Goal: Information Seeking & Learning: Check status

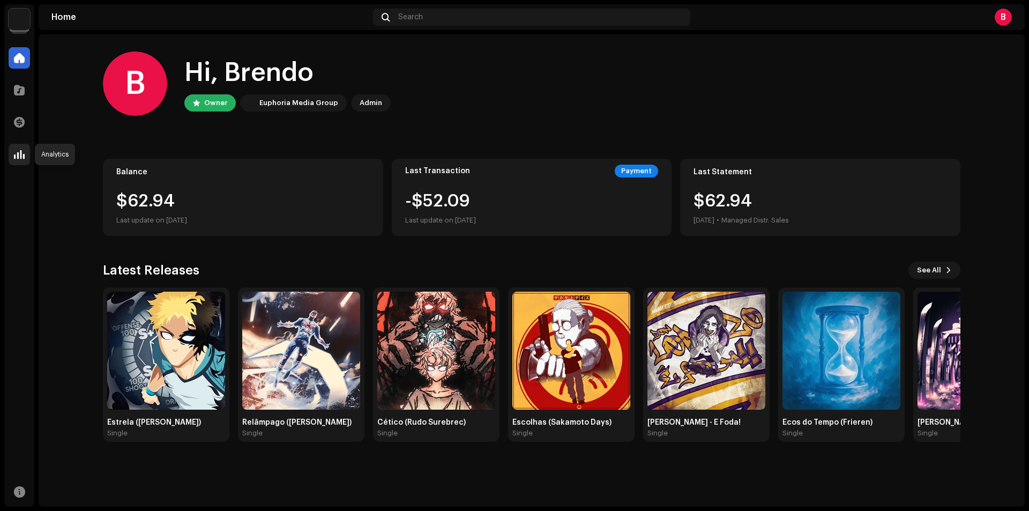
click at [24, 157] on span at bounding box center [19, 154] width 11 height 9
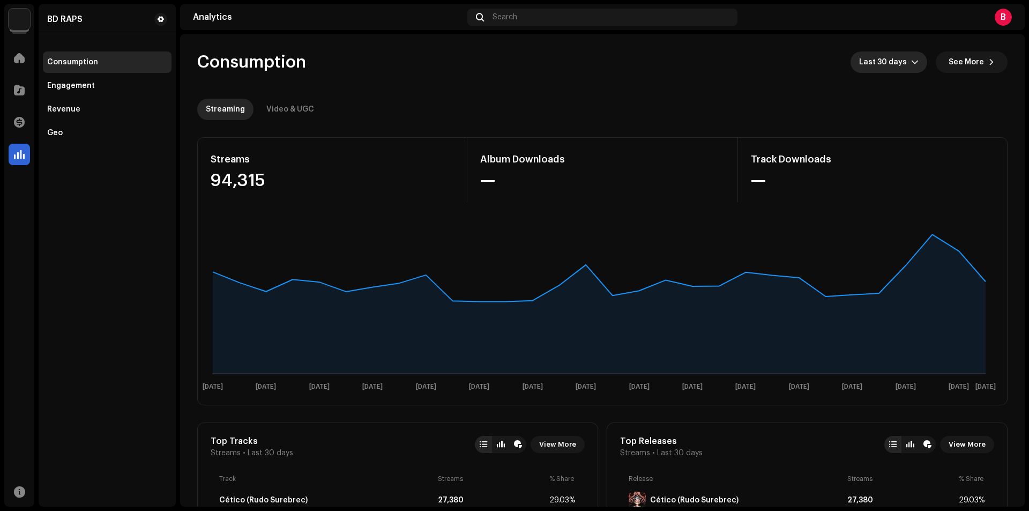
click at [899, 67] on span "Last 30 days" at bounding box center [885, 61] width 52 height 21
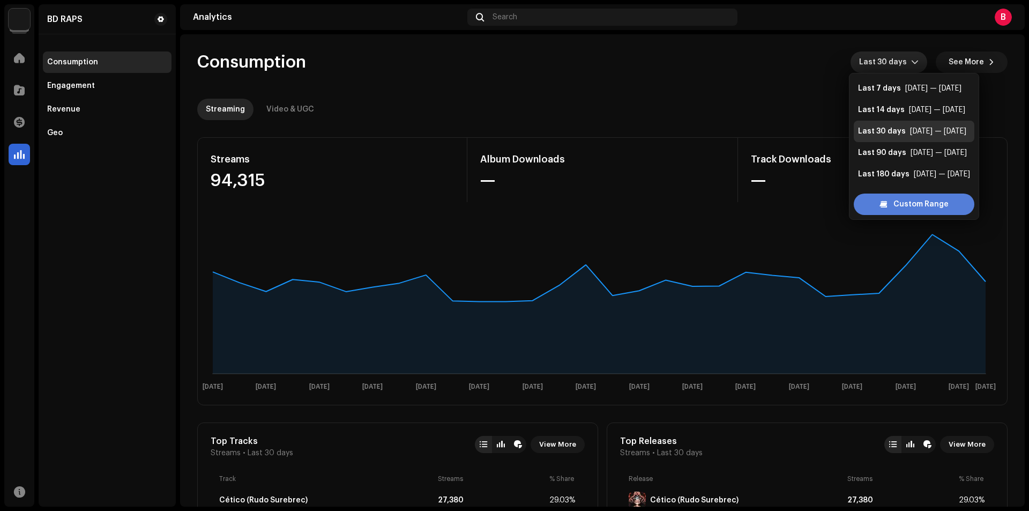
scroll to position [17, 0]
click at [889, 202] on div "Custom Range" at bounding box center [914, 203] width 121 height 21
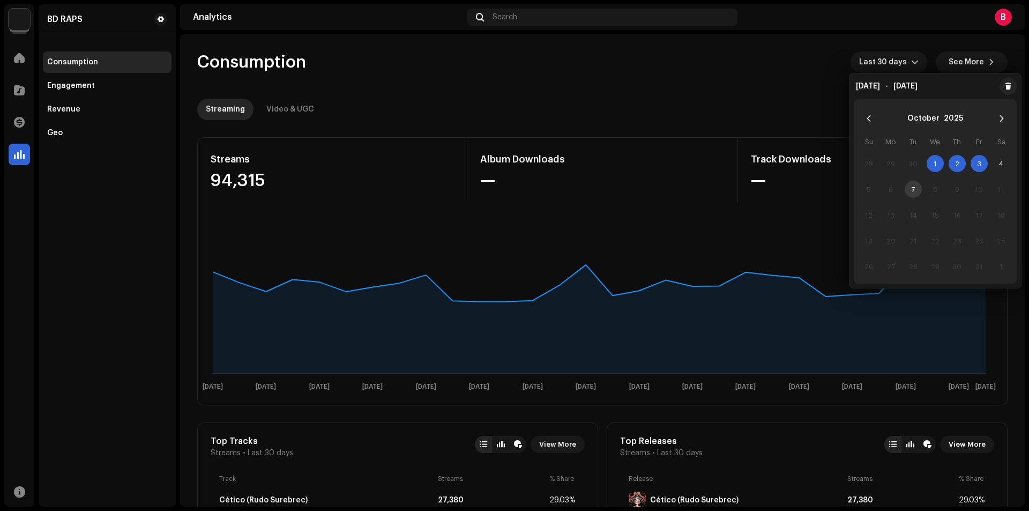
click at [938, 164] on span "1" at bounding box center [935, 163] width 17 height 17
click at [1000, 165] on span "4" at bounding box center [1001, 163] width 17 height 17
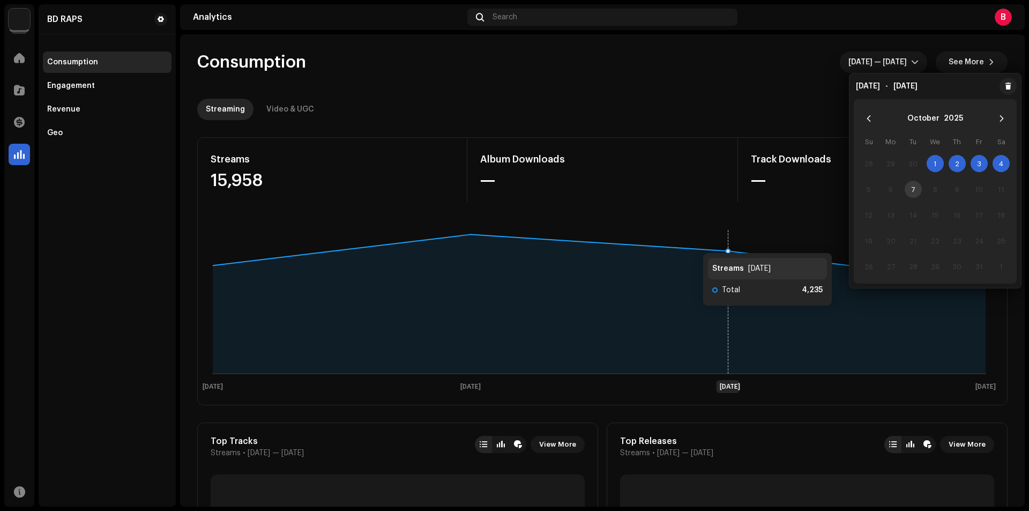
click at [692, 242] on rect at bounding box center [599, 310] width 794 height 172
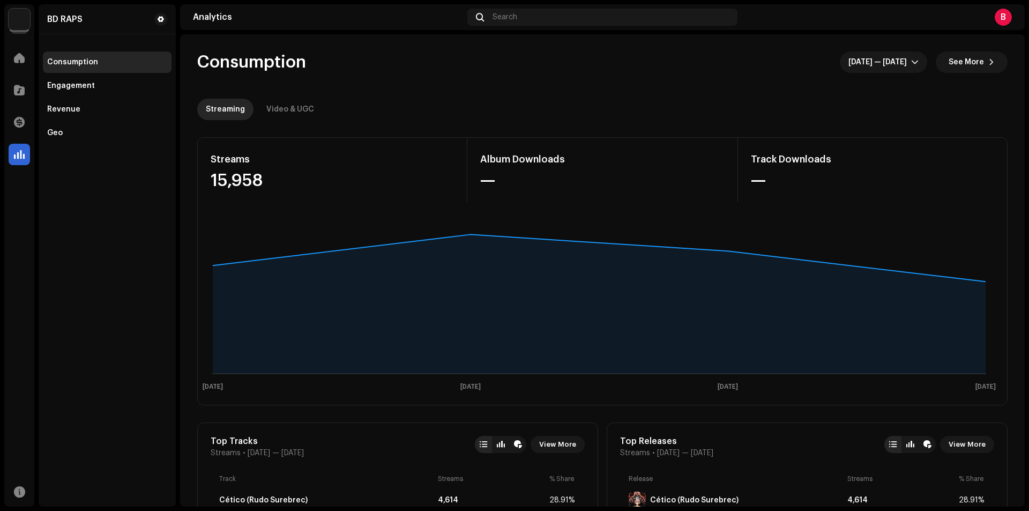
click at [232, 373] on icon at bounding box center [599, 303] width 773 height 139
click at [893, 57] on span "[DATE] — [DATE]" at bounding box center [879, 61] width 63 height 21
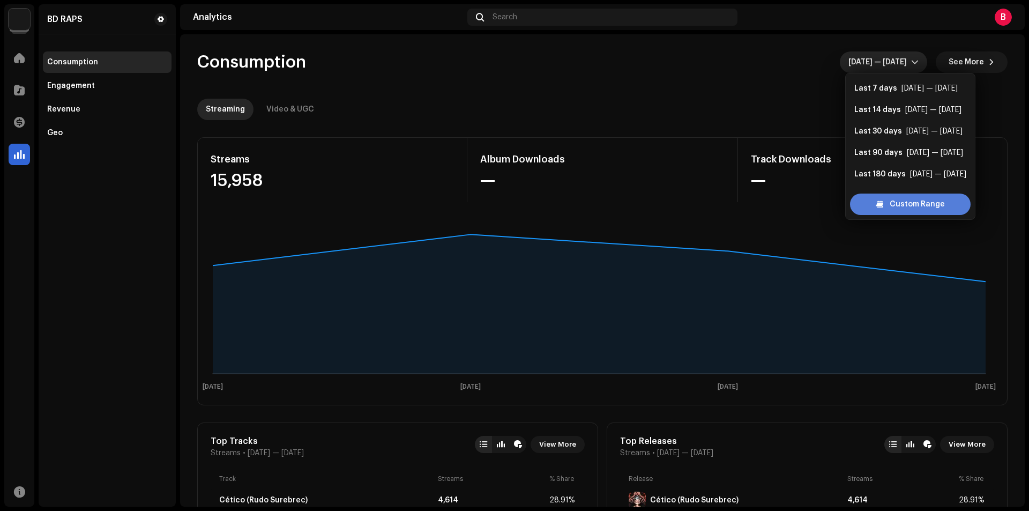
scroll to position [17, 0]
click at [885, 194] on div "Custom Range" at bounding box center [910, 203] width 121 height 21
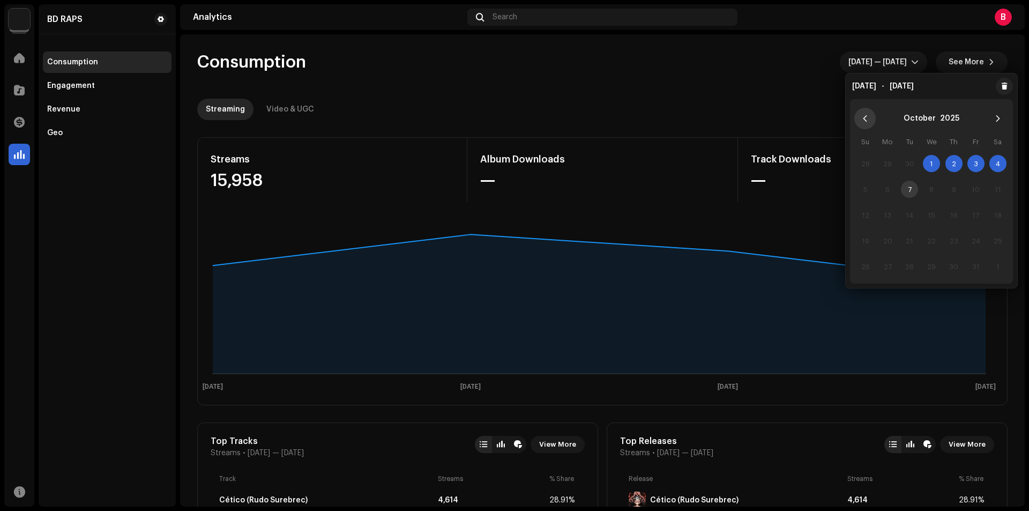
click at [859, 117] on button "Previous Month" at bounding box center [864, 118] width 21 height 21
click at [882, 160] on span "1" at bounding box center [887, 163] width 17 height 17
click at [912, 263] on span "30" at bounding box center [909, 266] width 17 height 17
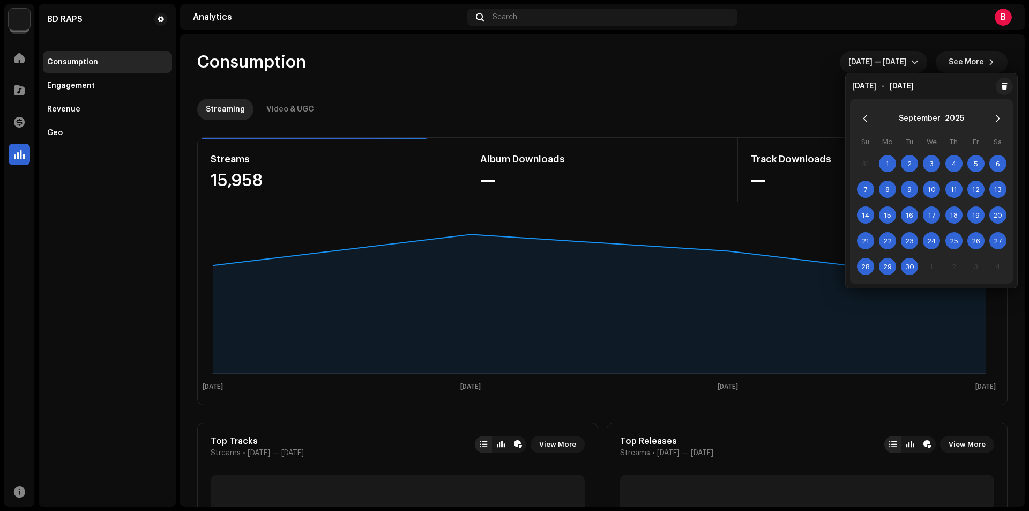
click at [663, 64] on div "Consumption [DATE] — [DATE] See More" at bounding box center [602, 61] width 810 height 21
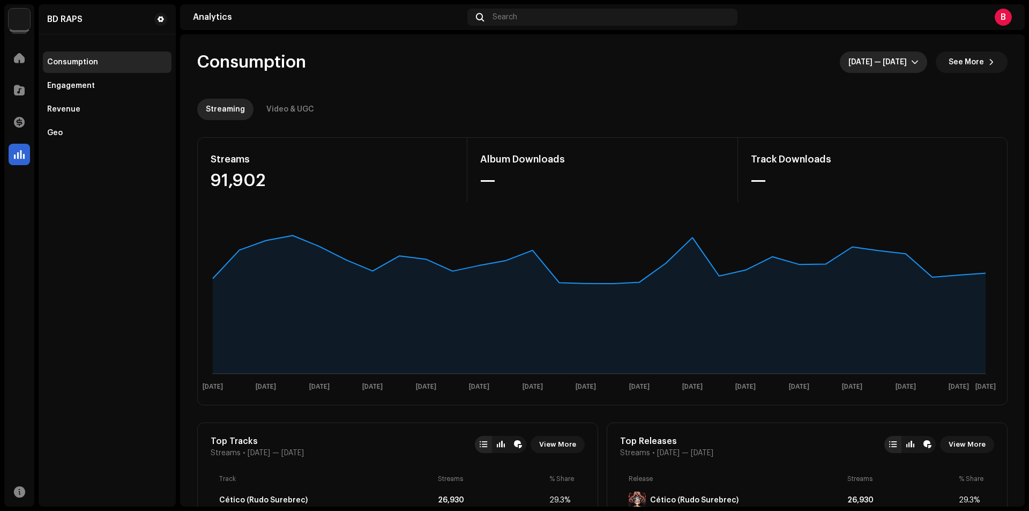
click at [893, 64] on span "[DATE] — [DATE]" at bounding box center [879, 61] width 63 height 21
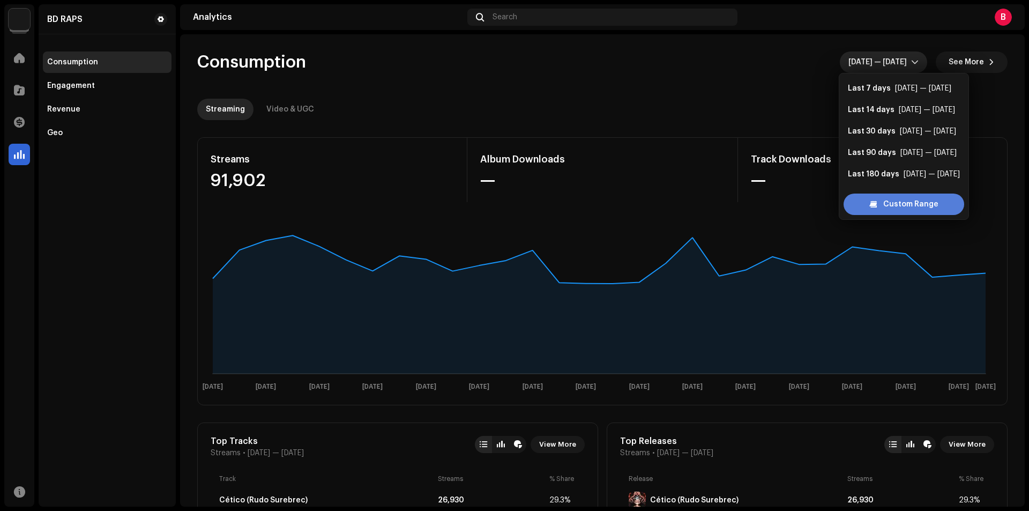
scroll to position [17, 0]
click at [122, 287] on div "BD RAPS Consumption Engagement Revenue Geo" at bounding box center [107, 255] width 137 height 502
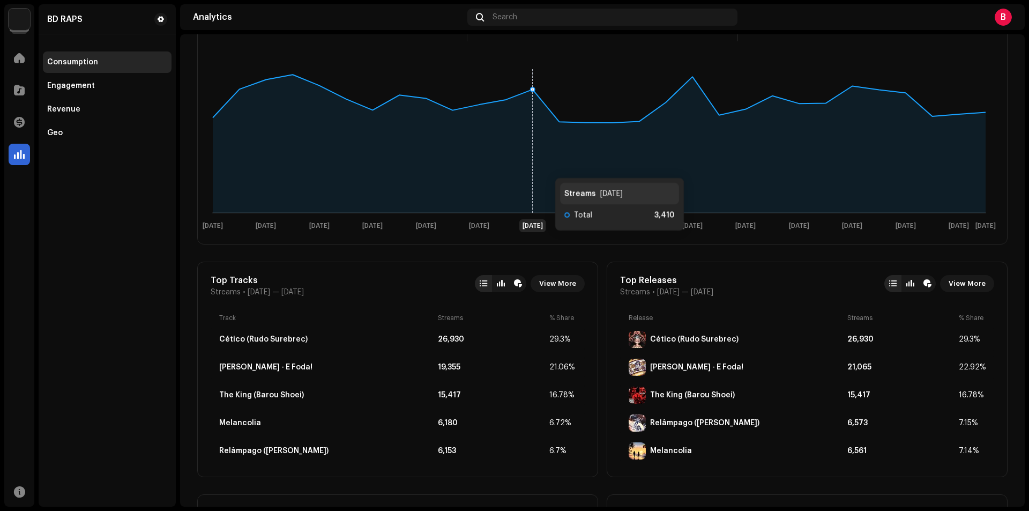
scroll to position [0, 0]
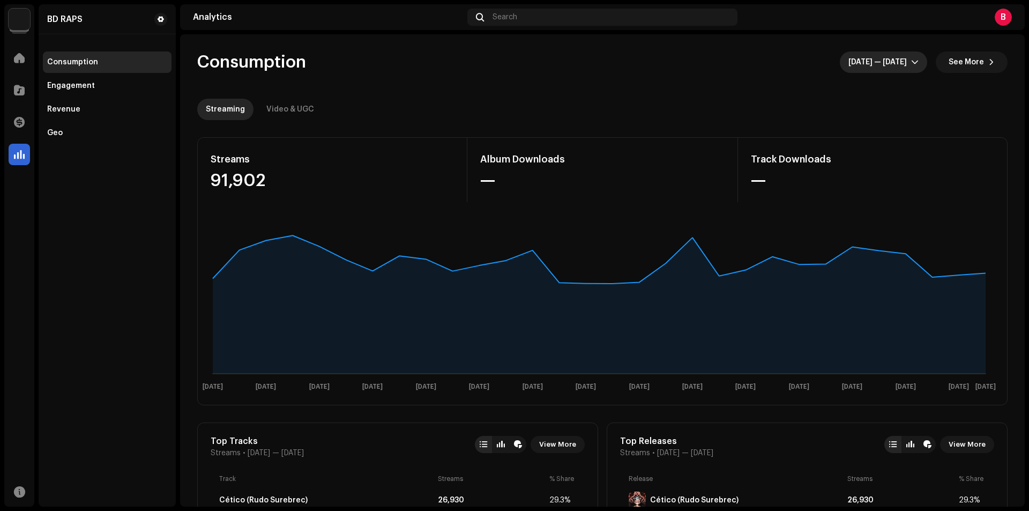
click at [884, 62] on span "[DATE] — [DATE]" at bounding box center [879, 61] width 63 height 21
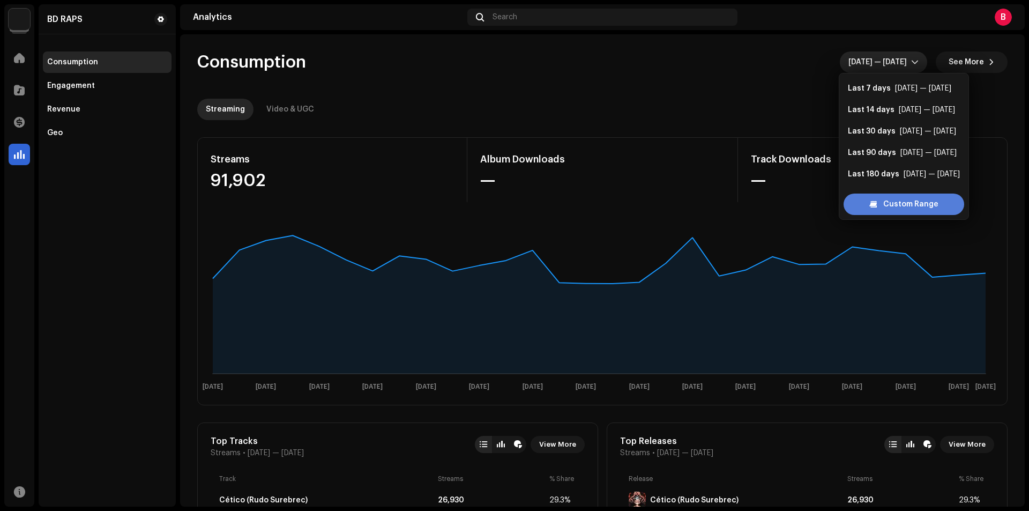
scroll to position [17, 0]
click at [887, 206] on span "Custom Range" at bounding box center [910, 203] width 55 height 21
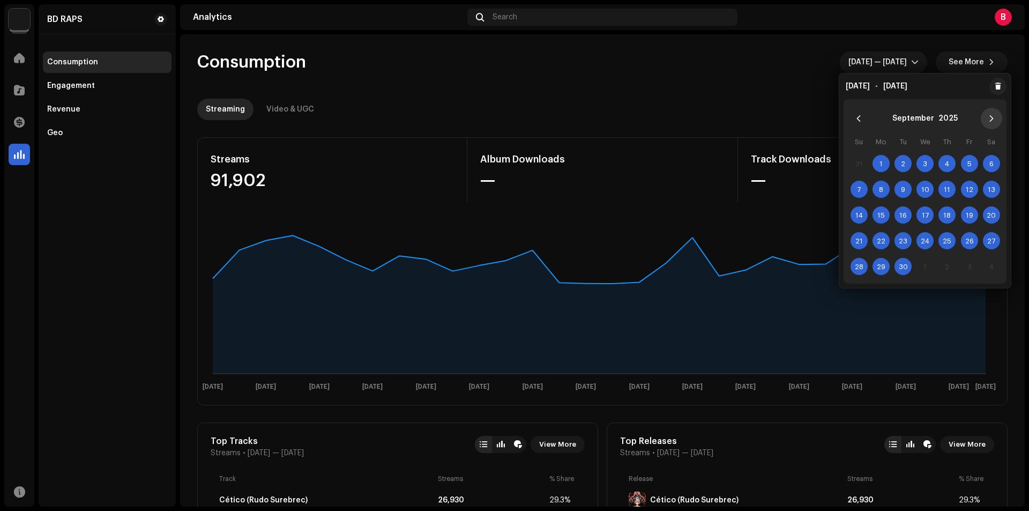
click at [992, 117] on icon "Next Month" at bounding box center [992, 118] width 4 height 6
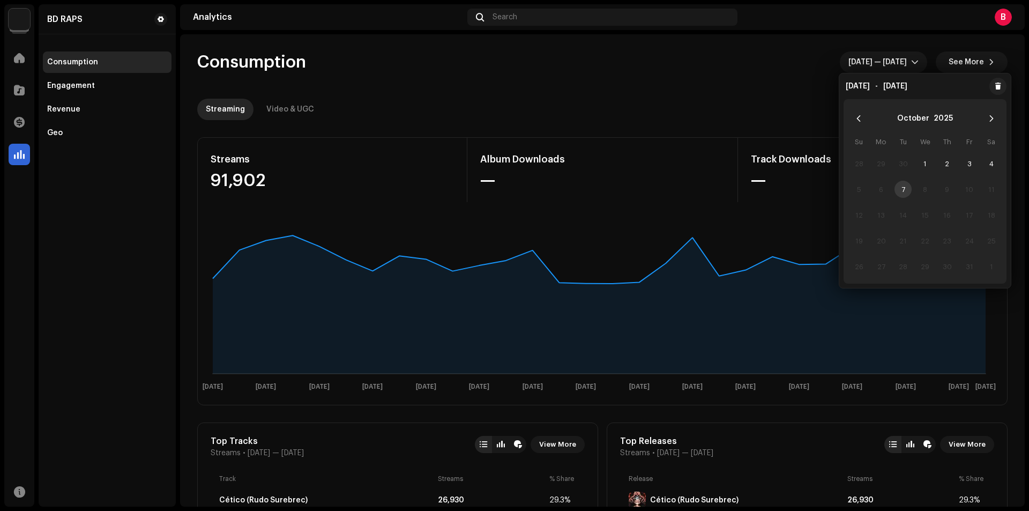
drag, startPoint x: 570, startPoint y: 55, endPoint x: 563, endPoint y: 56, distance: 7.0
click at [570, 55] on div "Consumption [DATE] — [DATE] See More" at bounding box center [602, 61] width 810 height 21
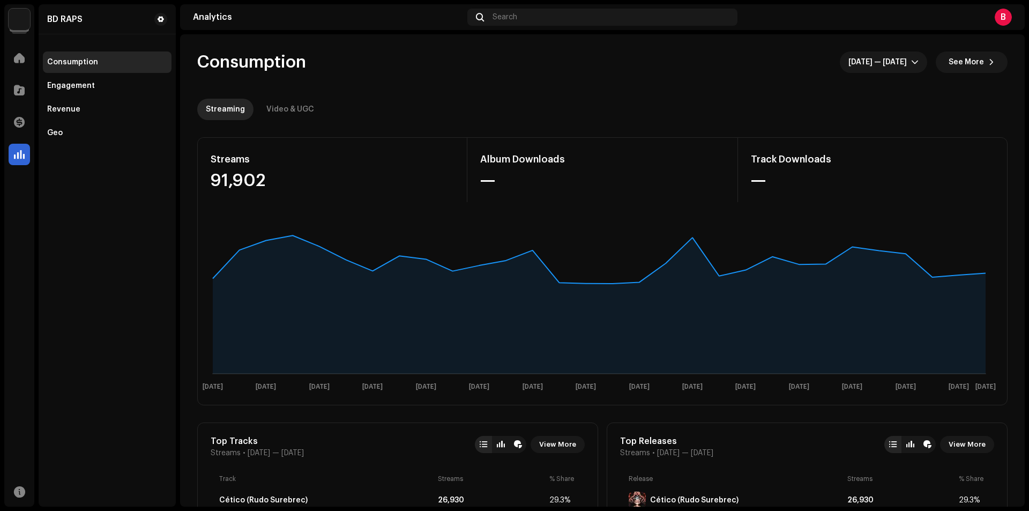
click at [434, 51] on div "Consumption [DATE] — [DATE] See More" at bounding box center [602, 61] width 810 height 21
click at [6, 344] on div "BD RAPS Home Catalog Transactions Analytics Resources BD RAPS Consumption Engag…" at bounding box center [514, 255] width 1029 height 511
click at [734, 93] on re-o-consumption-dashboard-header "Consumption [DATE] — [DATE] See More Streaming Video & UGC" at bounding box center [602, 81] width 810 height 94
click at [690, 96] on re-o-consumption-dashboard-header "Consumption [DATE] — [DATE] See More Streaming Video & UGC" at bounding box center [602, 81] width 810 height 94
click at [912, 63] on icon "dropdown trigger" at bounding box center [915, 63] width 6 height 4
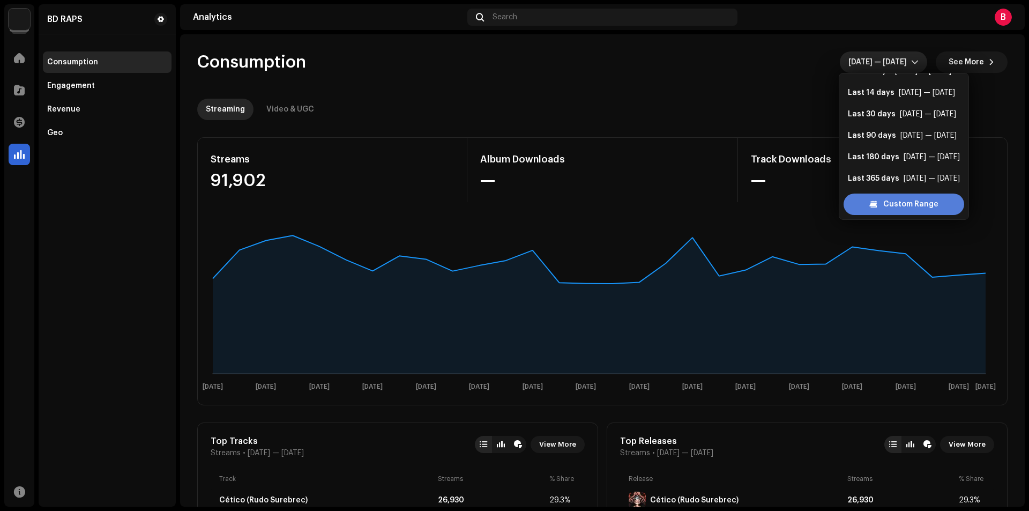
click at [873, 205] on span at bounding box center [873, 204] width 8 height 9
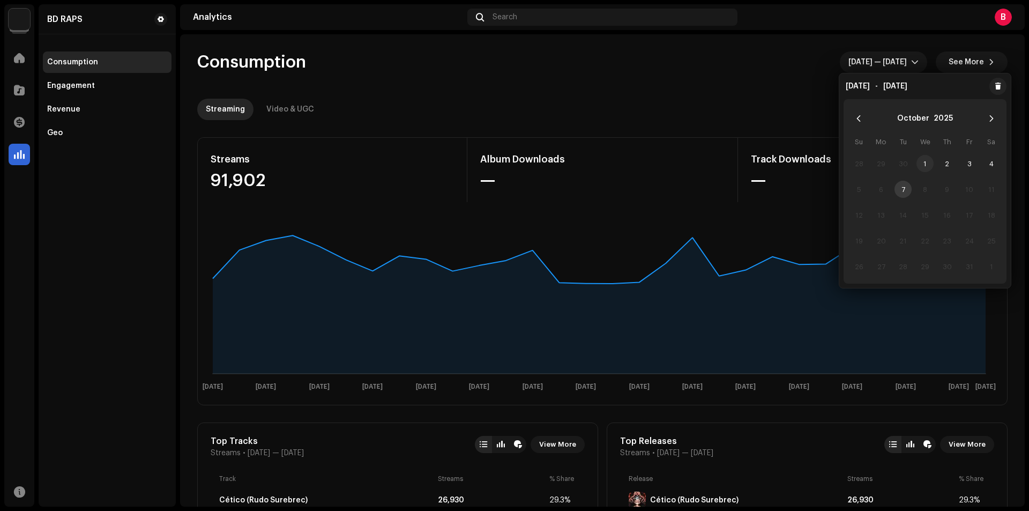
click at [925, 164] on span "1" at bounding box center [925, 163] width 17 height 17
click at [993, 166] on span "4" at bounding box center [991, 163] width 17 height 17
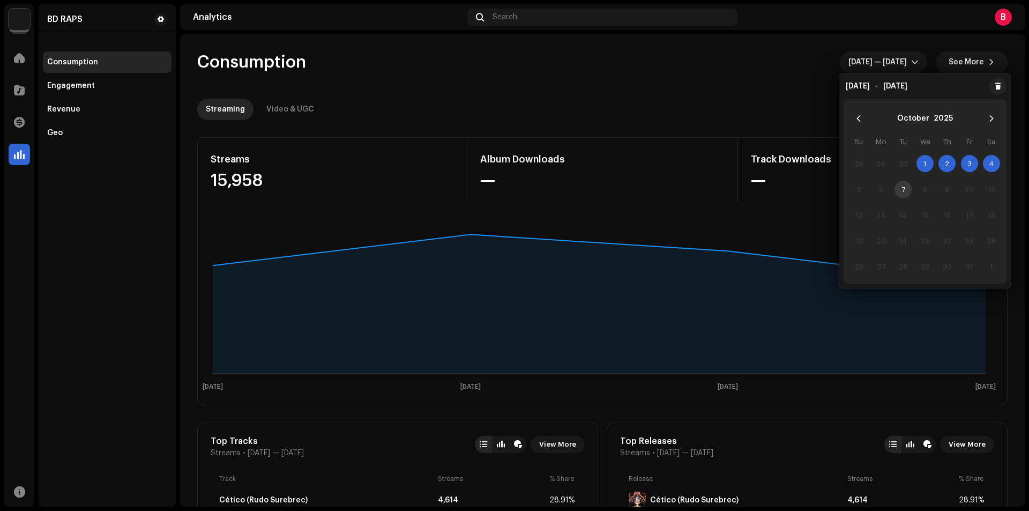
click at [698, 76] on re-o-consumption-dashboard-header "Consumption [DATE] — [DATE] See More Streaming Video & UGC" at bounding box center [602, 81] width 810 height 94
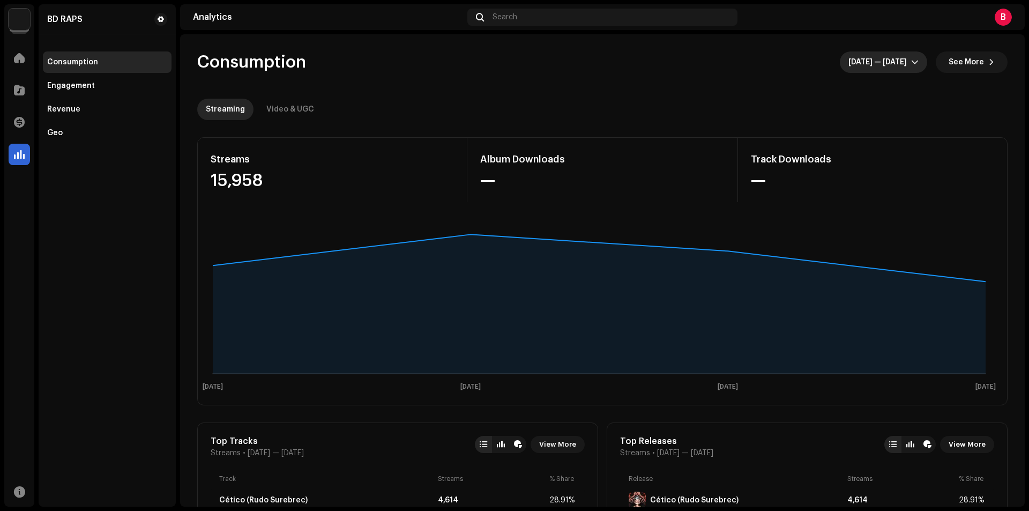
click at [894, 70] on span "[DATE] — [DATE]" at bounding box center [879, 61] width 63 height 21
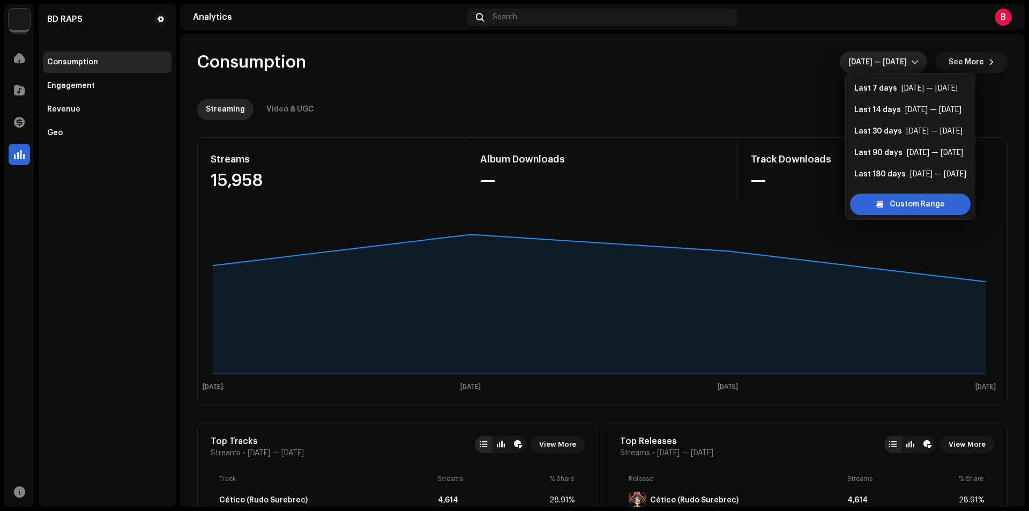
click at [727, 76] on re-o-consumption-dashboard-header "Consumption [DATE] — [DATE] See More Streaming Video & UGC" at bounding box center [602, 81] width 810 height 94
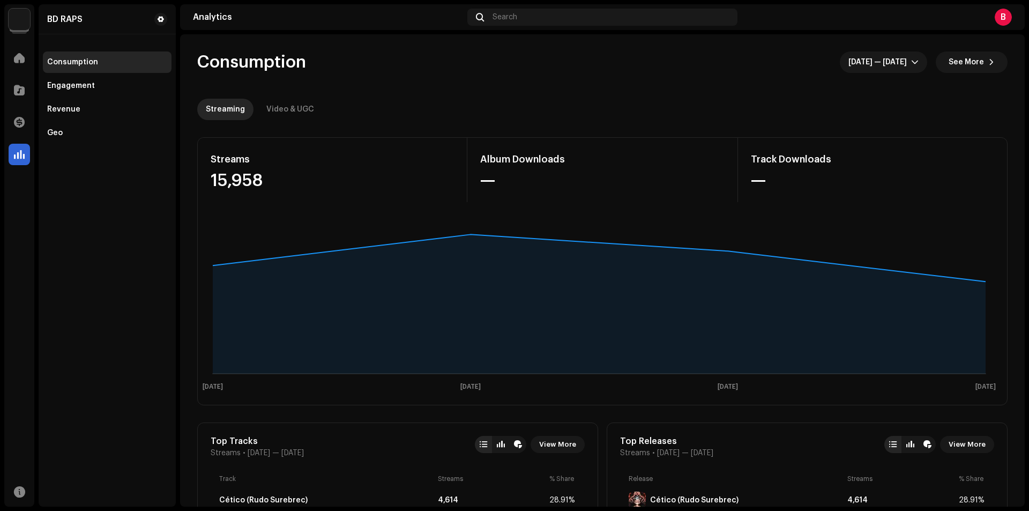
drag, startPoint x: 837, startPoint y: 110, endPoint x: 847, endPoint y: 102, distance: 12.6
click at [841, 107] on div "Streaming Video & UGC" at bounding box center [602, 109] width 810 height 21
click at [887, 62] on span "[DATE] — [DATE]" at bounding box center [879, 61] width 63 height 21
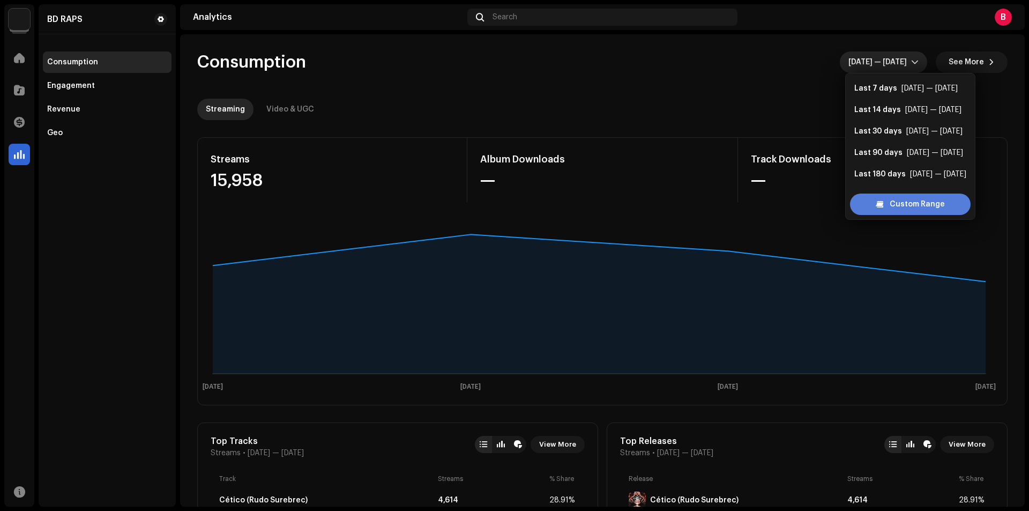
scroll to position [17, 0]
click at [681, 84] on re-o-consumption-dashboard-header "Consumption [DATE] — [DATE] See More Streaming Video & UGC" at bounding box center [602, 81] width 810 height 94
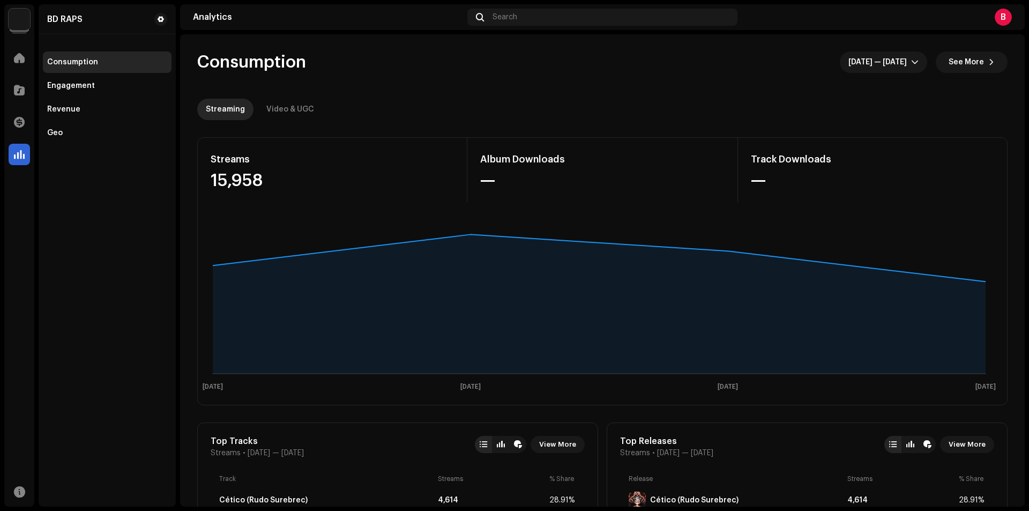
click at [428, 72] on div "Consumption [DATE] — [DATE] See More" at bounding box center [602, 61] width 810 height 21
click at [124, 74] on div "Consumption Engagement Revenue Geo" at bounding box center [107, 97] width 129 height 92
click at [102, 86] on div "Engagement" at bounding box center [107, 85] width 120 height 9
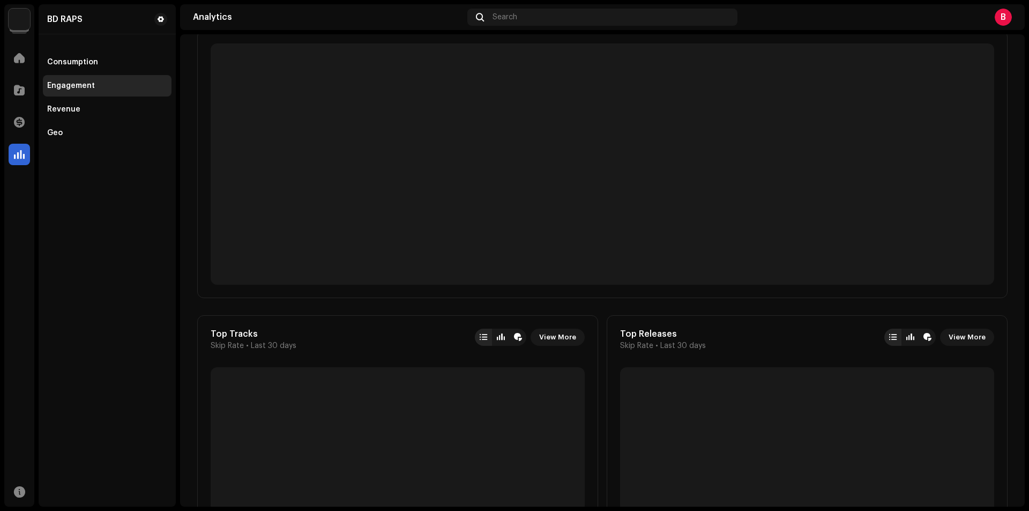
scroll to position [161, 0]
